Goal: Transaction & Acquisition: Purchase product/service

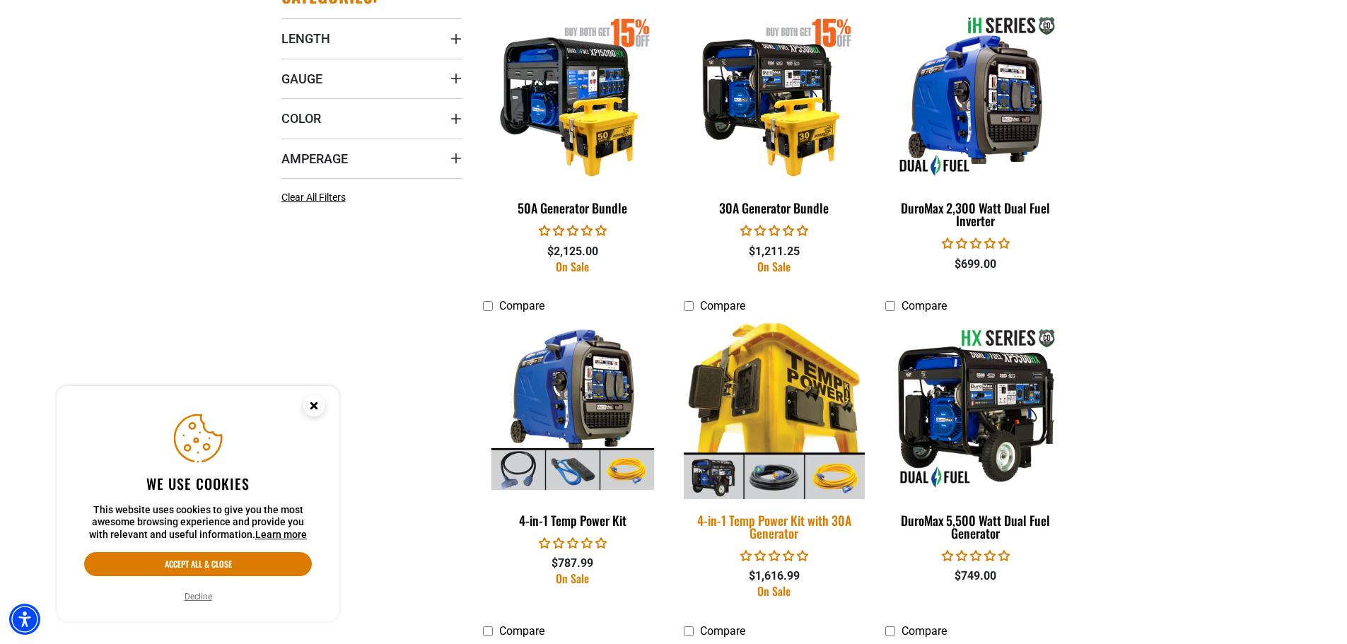
scroll to position [847, 0]
click at [783, 413] on img at bounding box center [774, 407] width 198 height 181
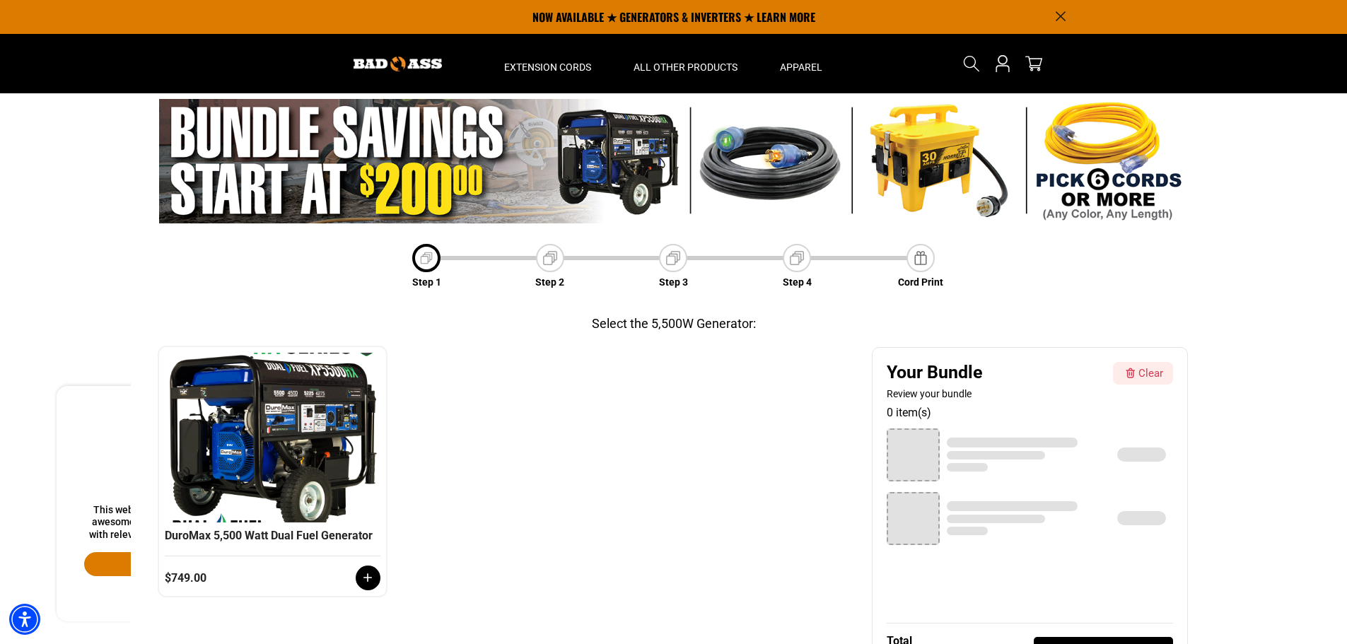
scroll to position [1, 0]
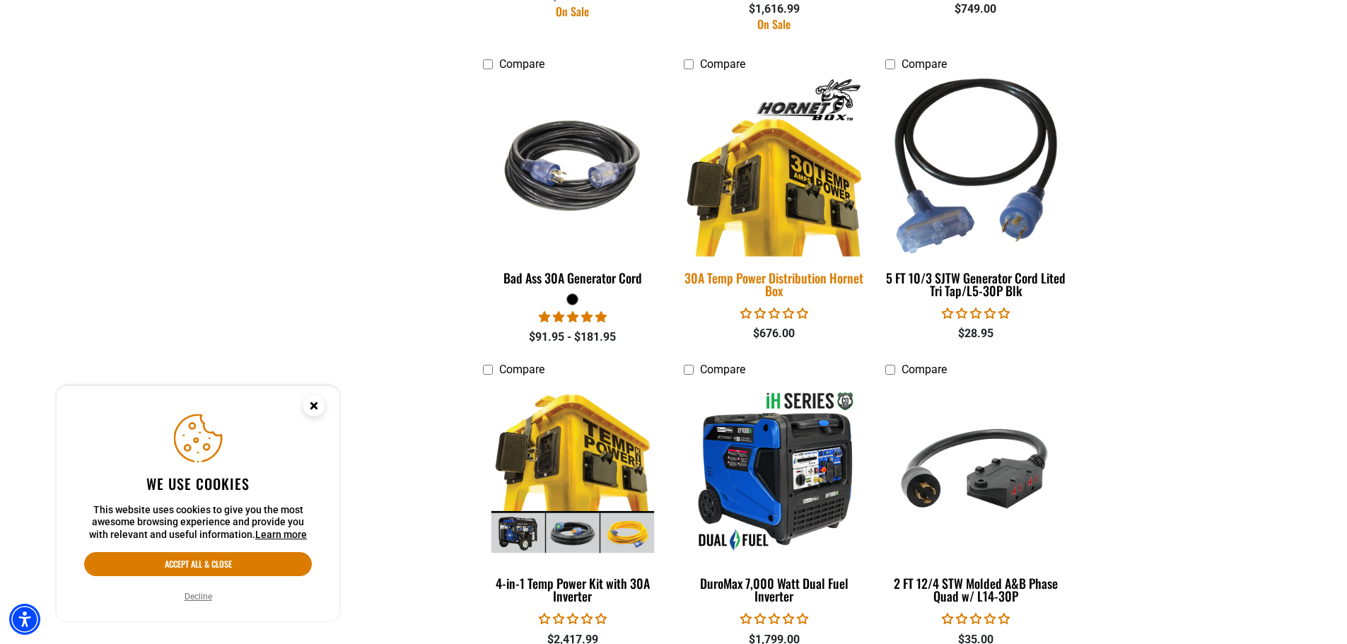
scroll to position [1414, 0]
click at [764, 223] on img at bounding box center [774, 165] width 198 height 181
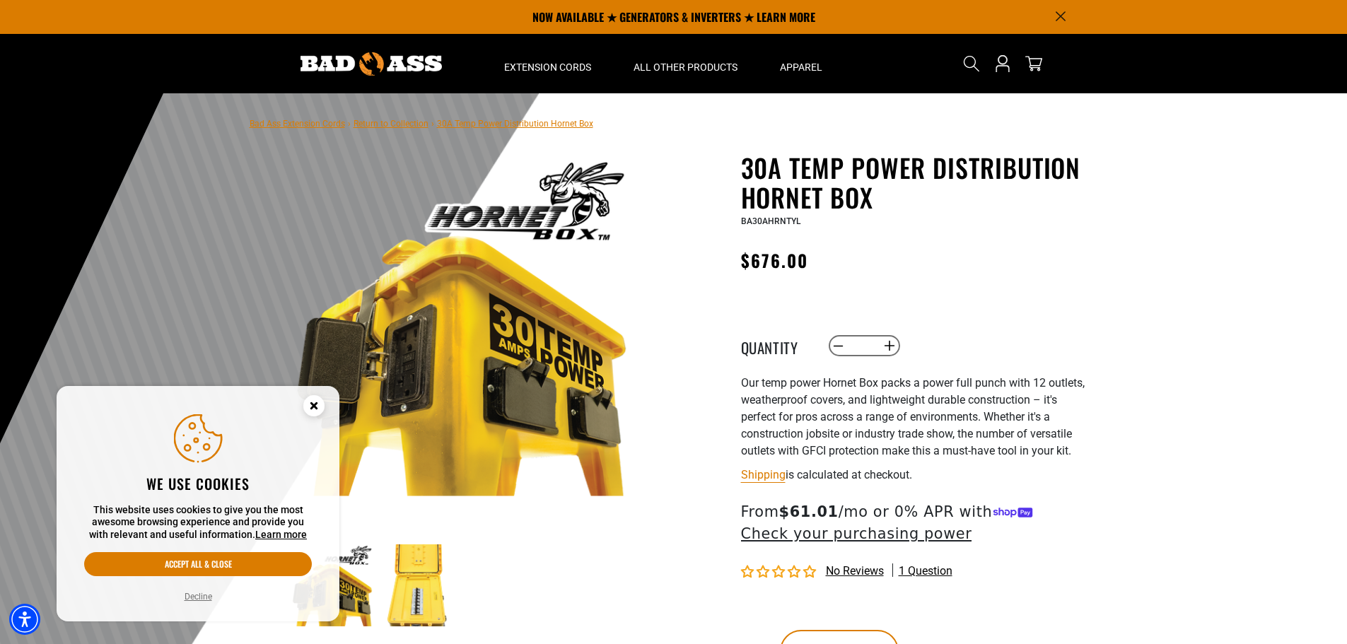
click at [326, 408] on icon "Cookie Consent" at bounding box center [314, 408] width 42 height 42
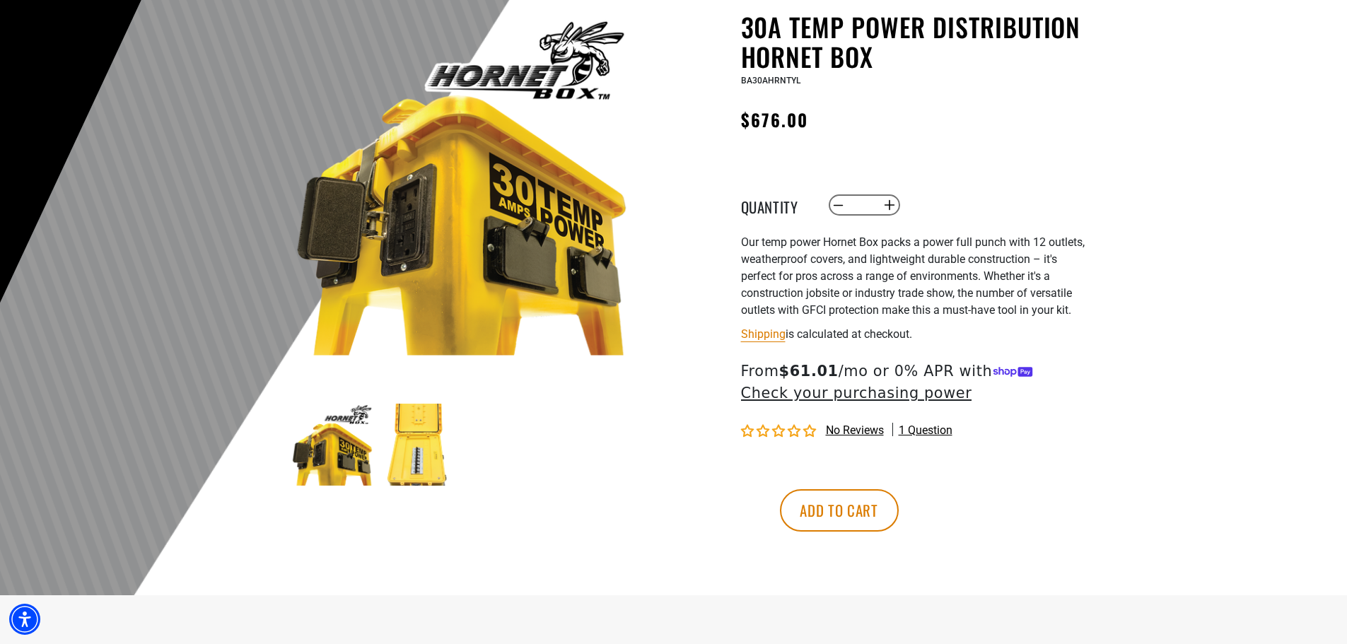
scroll to position [141, 0]
click at [400, 447] on img at bounding box center [418, 444] width 82 height 82
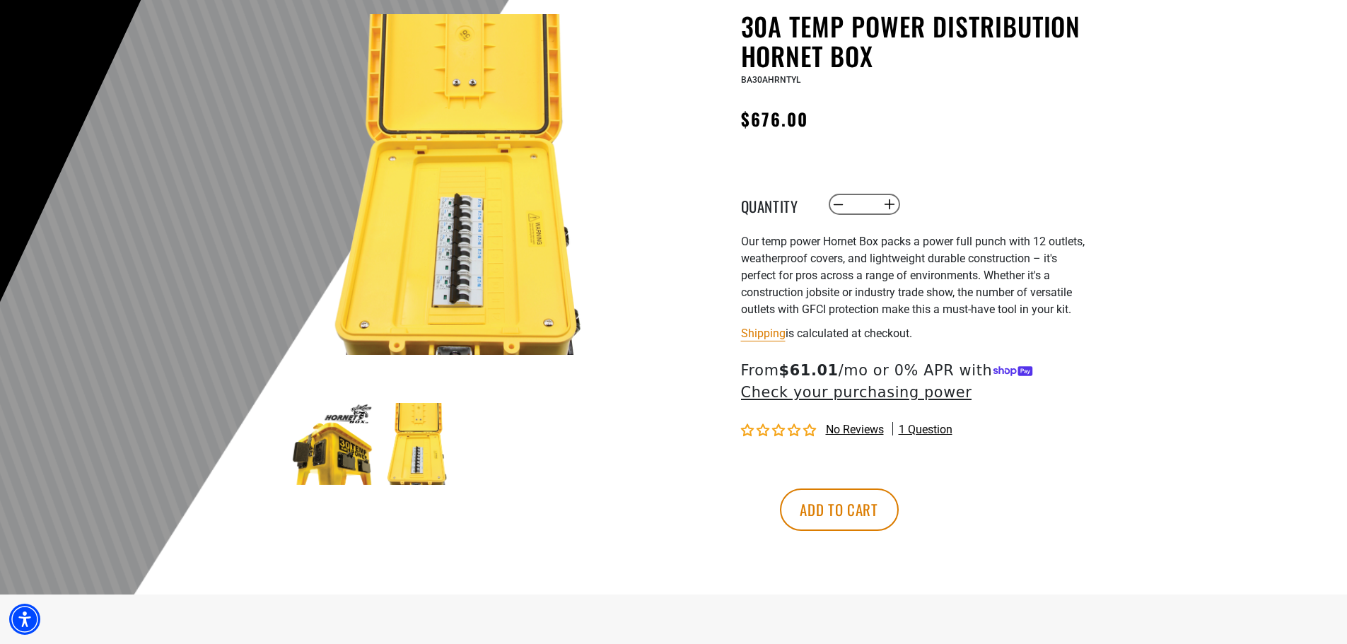
click at [340, 464] on img at bounding box center [332, 444] width 82 height 82
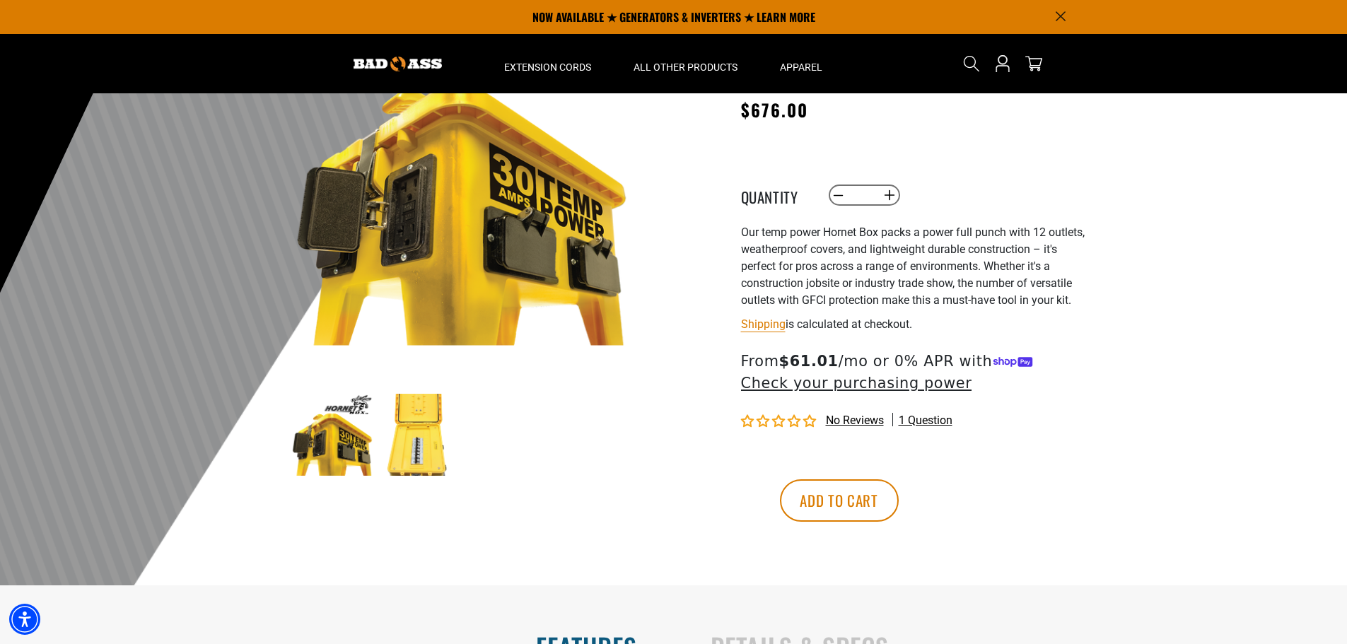
scroll to position [148, 0]
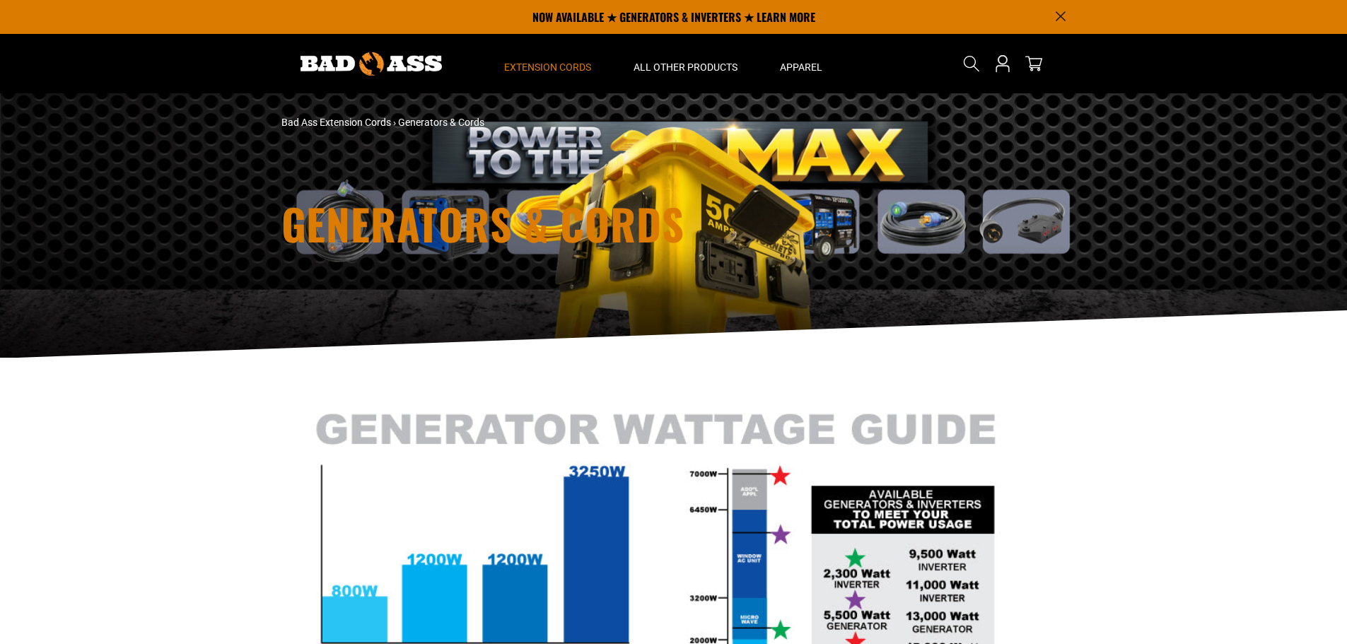
scroll to position [1414, 0]
